Goal: Navigation & Orientation: Find specific page/section

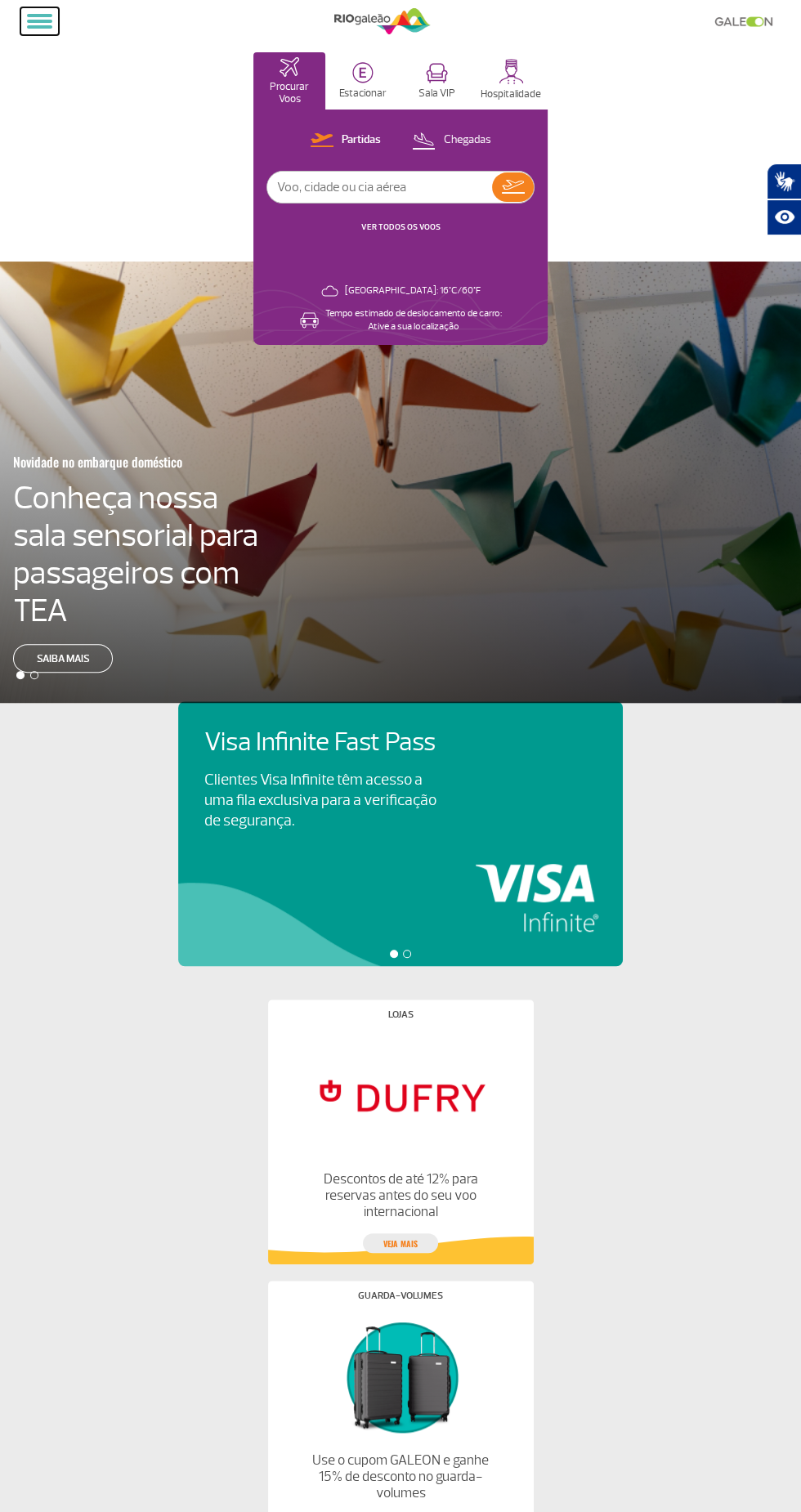
click at [28, 21] on span at bounding box center [40, 21] width 26 height 3
